Goal: Navigation & Orientation: Find specific page/section

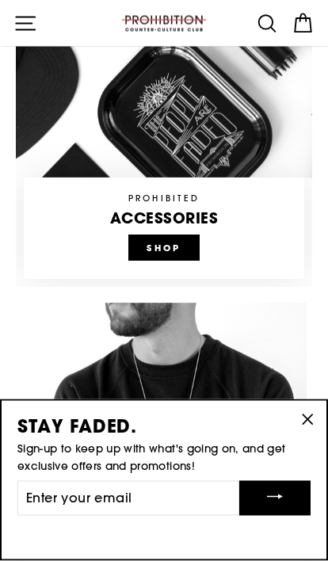
scroll to position [1001, 0]
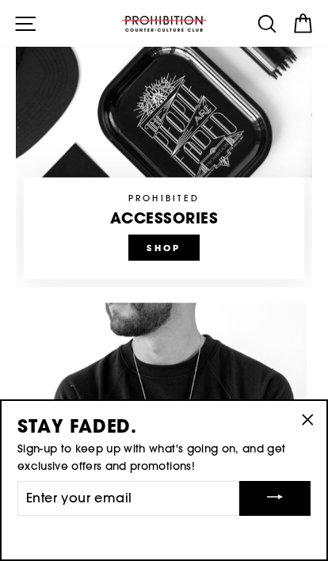
click at [160, 235] on link at bounding box center [164, 150] width 296 height 272
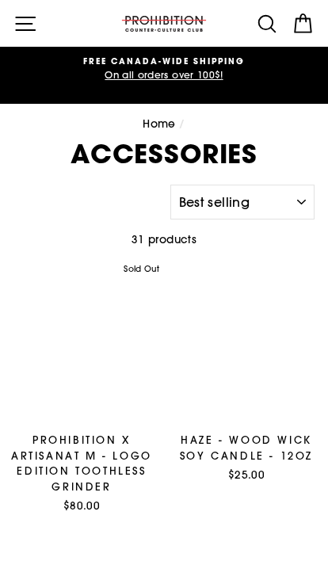
select select "best-selling"
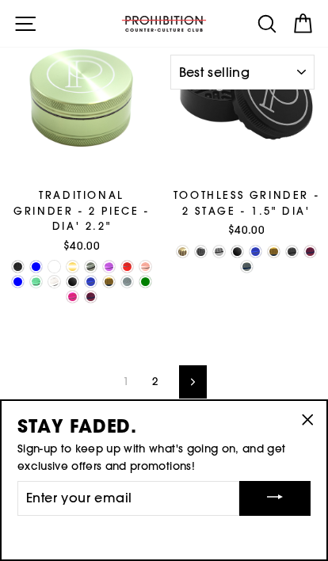
scroll to position [3980, 0]
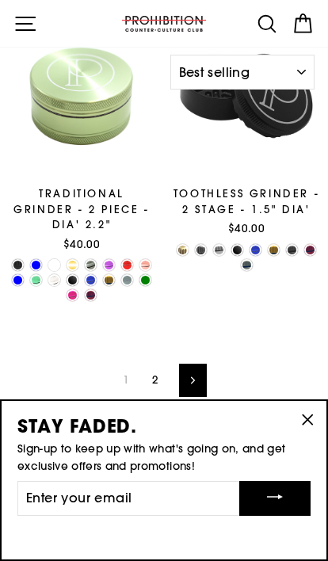
click at [154, 368] on link "2" at bounding box center [155, 380] width 25 height 24
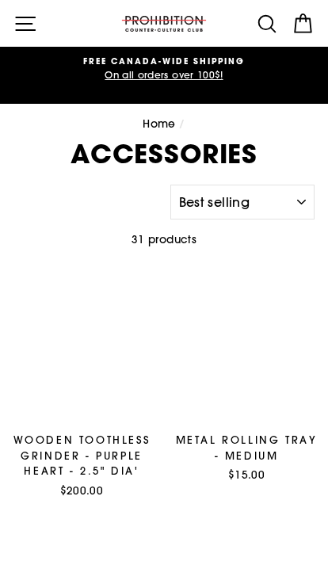
select select "best-selling"
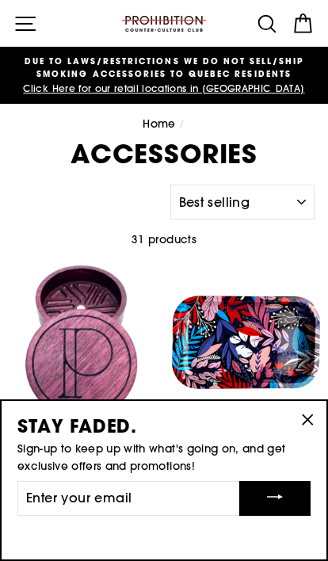
click at [17, 32] on icon "button" at bounding box center [25, 24] width 24 height 24
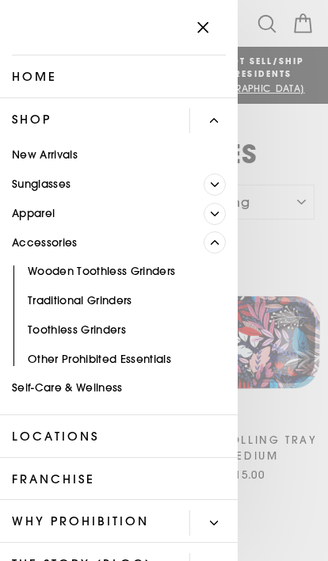
click at [36, 206] on link "Apparel" at bounding box center [102, 213] width 204 height 29
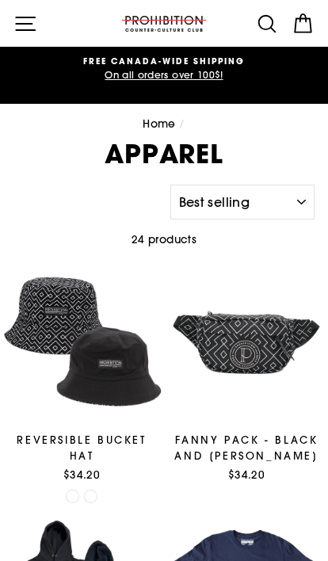
select select "best-selling"
click at [25, 22] on icon "button" at bounding box center [25, 24] width 24 height 24
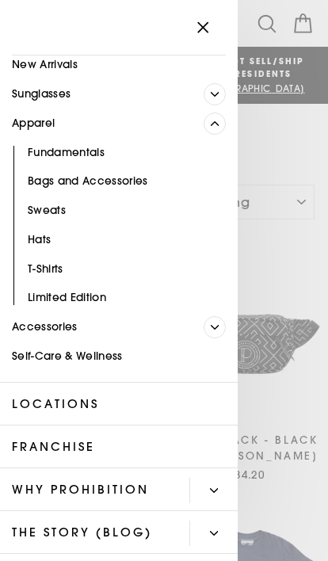
scroll to position [92, 0]
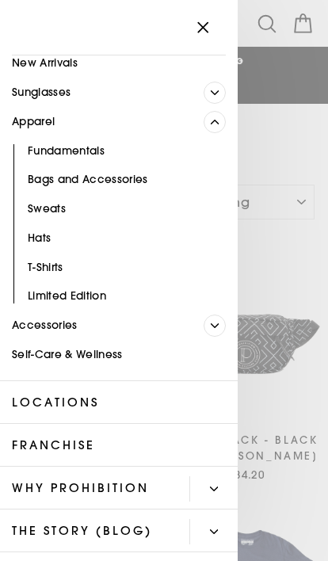
click at [216, 324] on icon "Primary" at bounding box center [215, 326] width 7 height 4
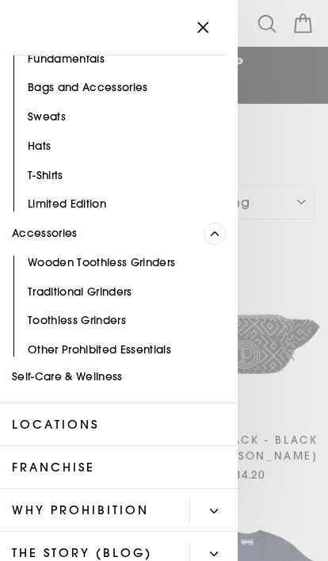
scroll to position [188, 0]
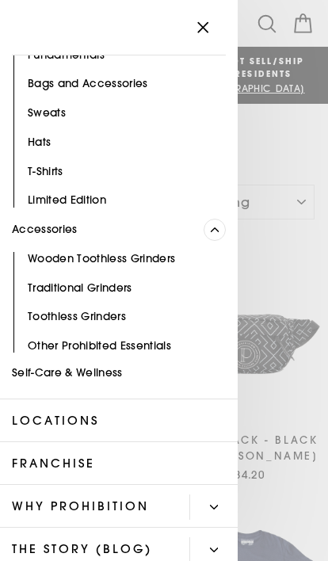
click at [51, 339] on link "Other Prohibited Essentials" at bounding box center [119, 346] width 238 height 29
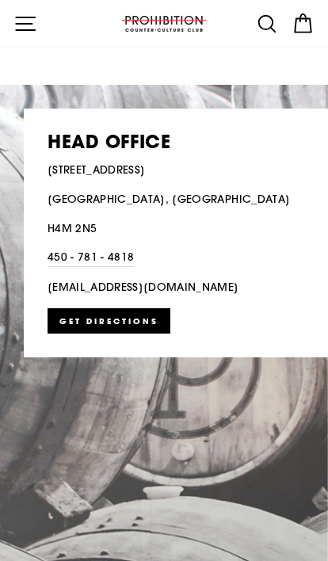
scroll to position [2515, 0]
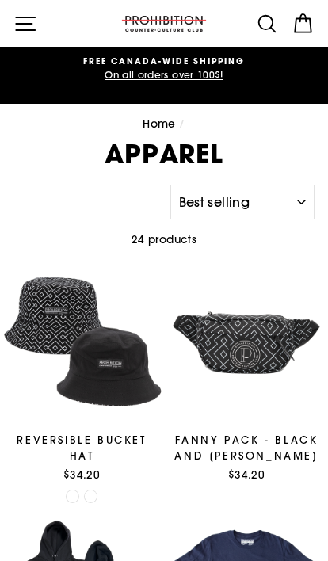
select select "best-selling"
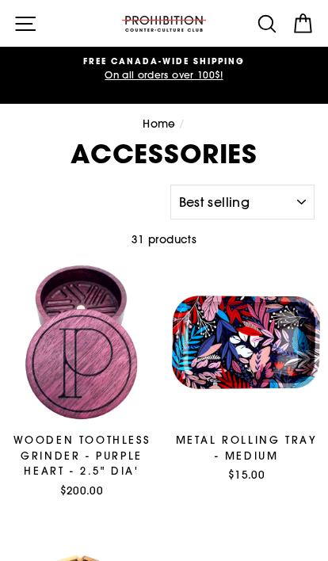
select select "best-selling"
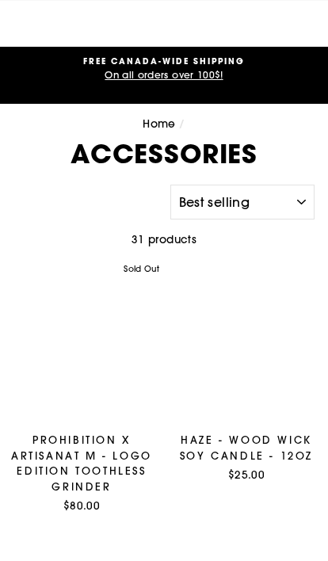
select select "best-selling"
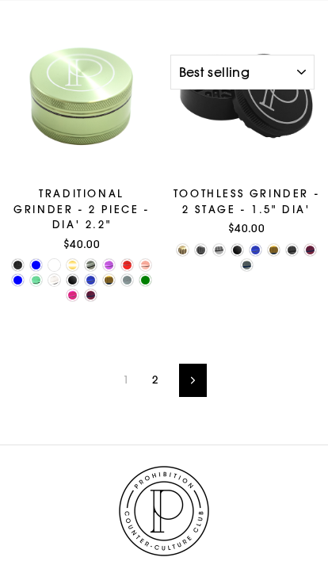
scroll to position [3980, 0]
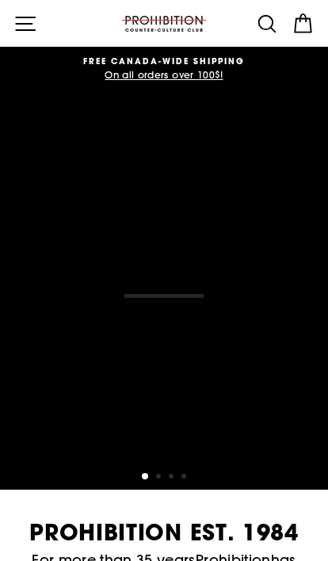
scroll to position [1001, 0]
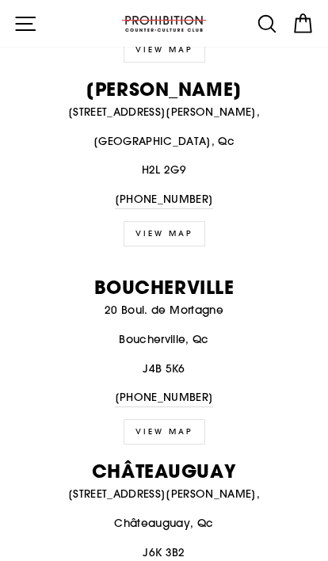
scroll to position [938, 0]
